Goal: Register for event/course

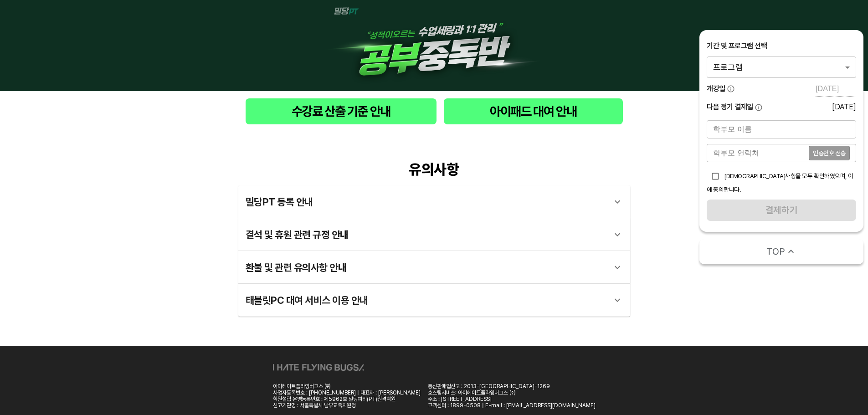
click at [767, 64] on body "수강료 산출 기준 안내 아이패드 대여 안내 유의사항 밀당PT 등록 안내 1 - 1 . 신규등록 신규등록은 밀당PT 각 과목별 프로그램을 처음 …" at bounding box center [434, 222] width 868 height 444
